Goal: Check status: Check status

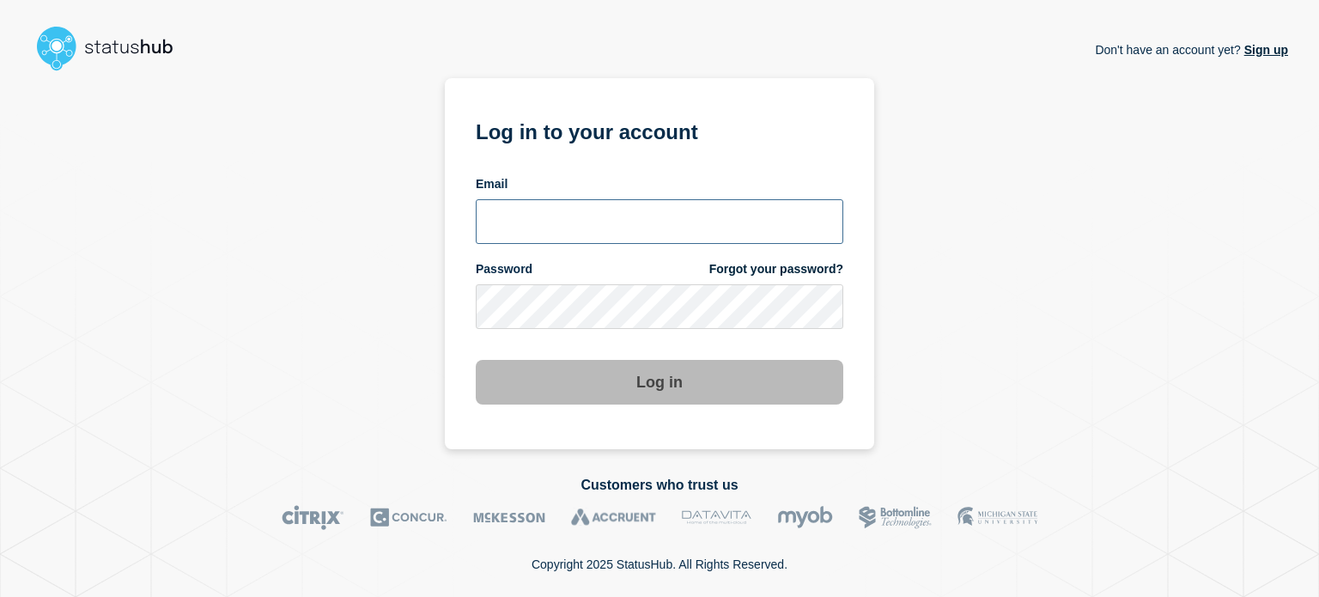
type input "[PERSON_NAME][EMAIL_ADDRESS][DOMAIN_NAME]"
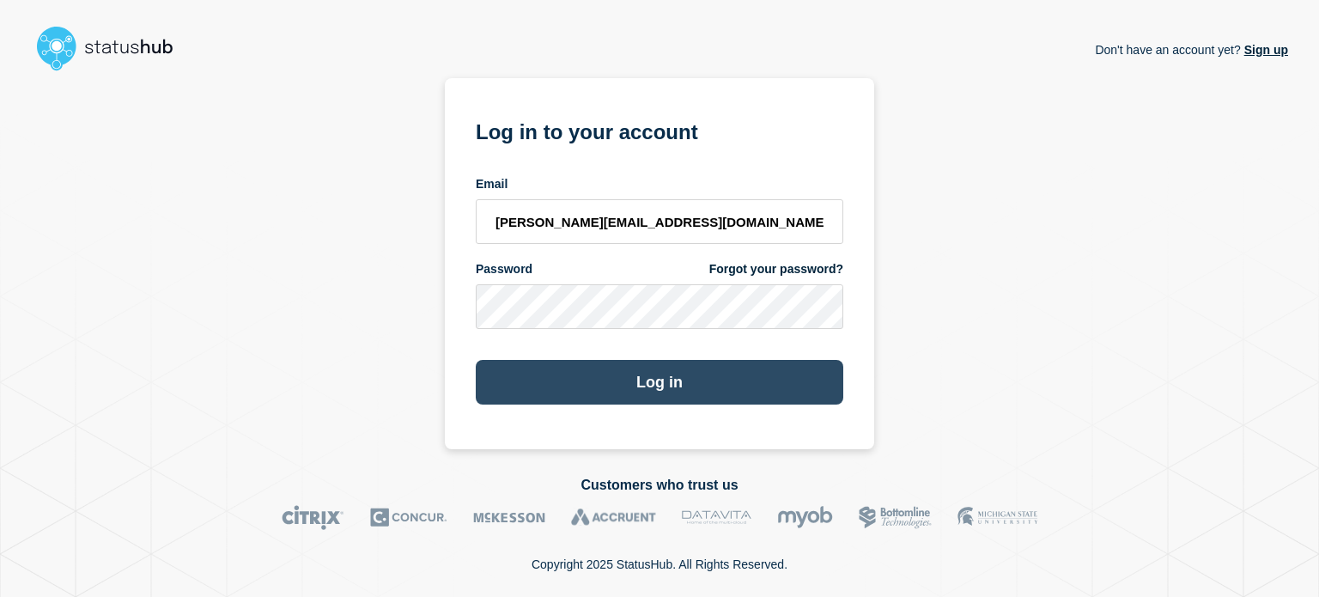
click at [567, 377] on button "Log in" at bounding box center [660, 382] width 368 height 45
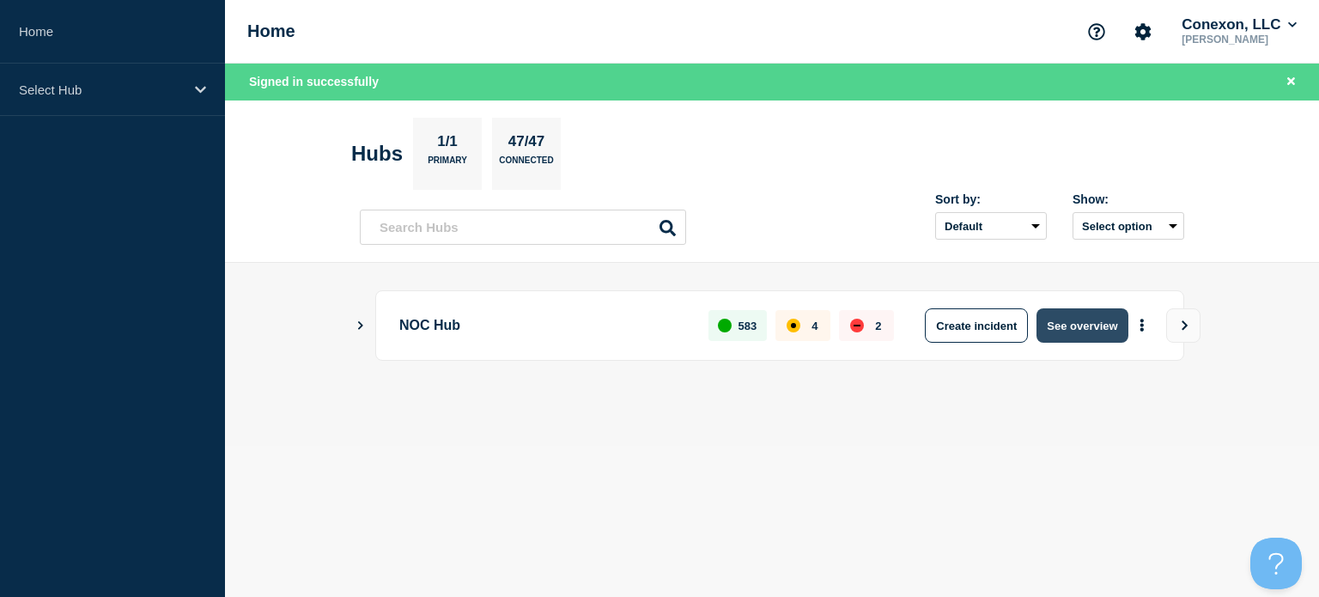
click at [1048, 332] on button "See overview" at bounding box center [1082, 325] width 91 height 34
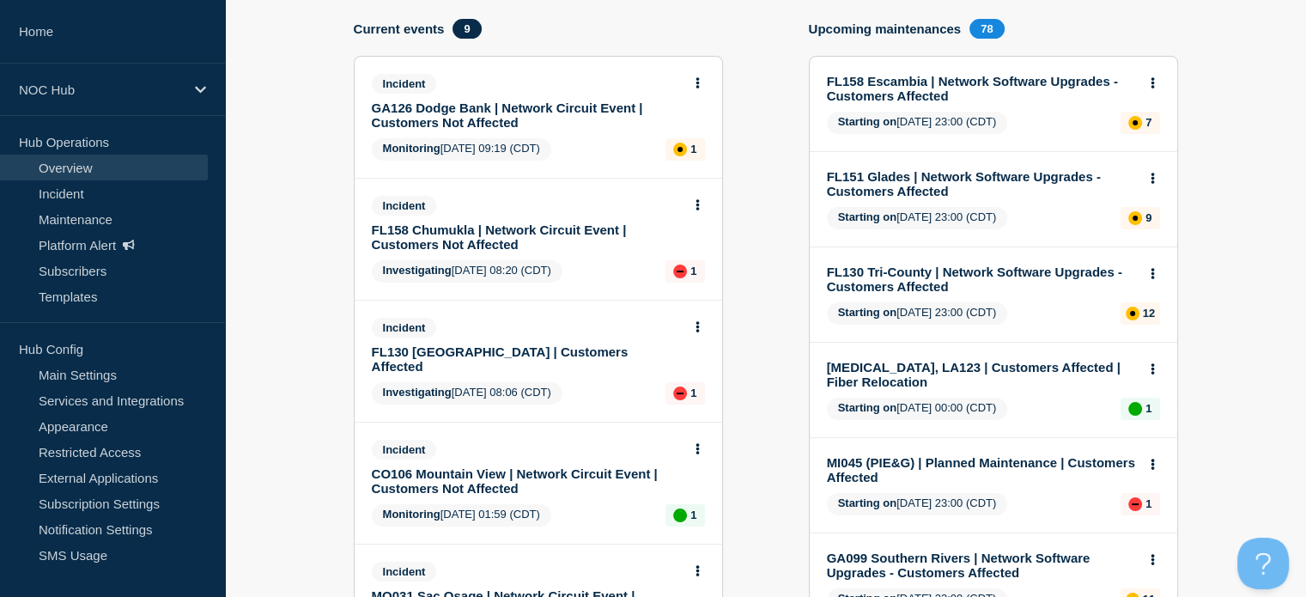
scroll to position [194, 0]
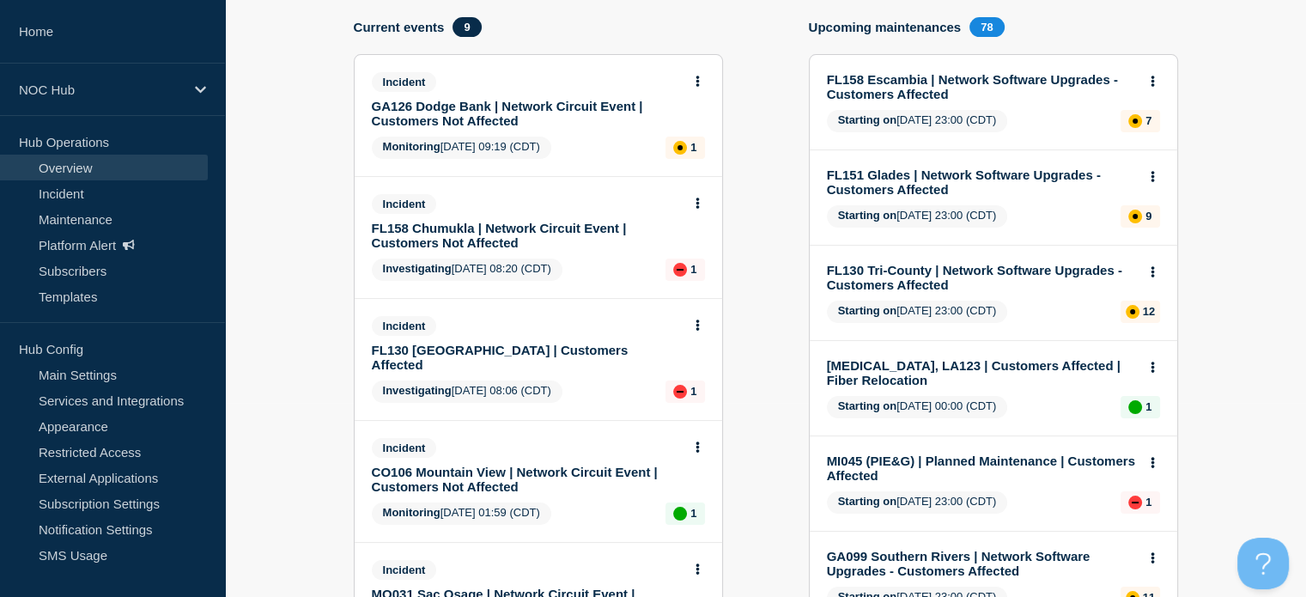
click at [801, 271] on div "Add incident Add maintenance Current events 9 Incident GA126 Dodge Bank | Netwo…" at bounding box center [766, 590] width 825 height 1147
